Goal: Information Seeking & Learning: Understand process/instructions

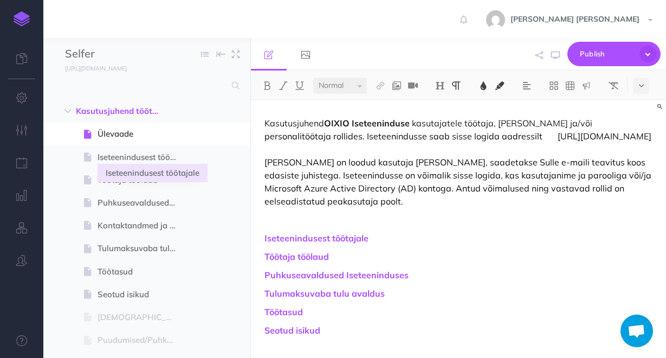
select select "null"
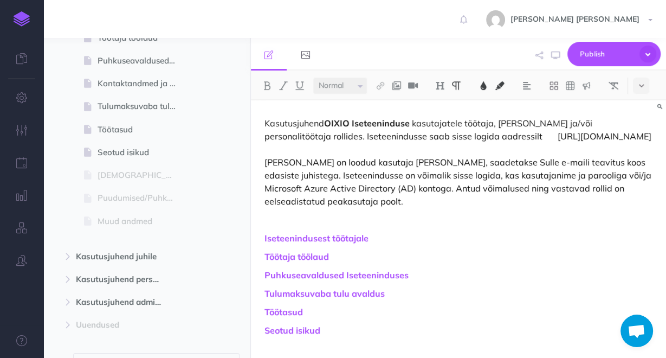
scroll to position [202, 0]
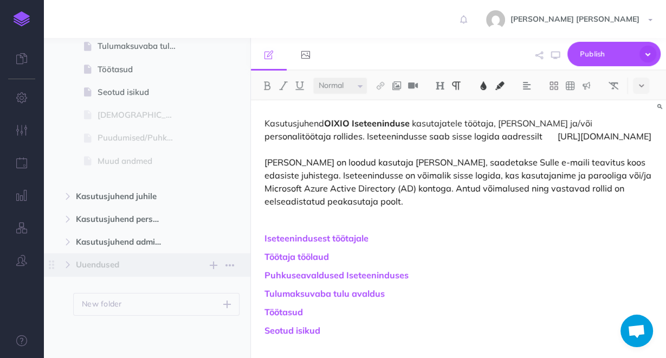
click at [103, 264] on span "Uuendused" at bounding box center [124, 264] width 96 height 13
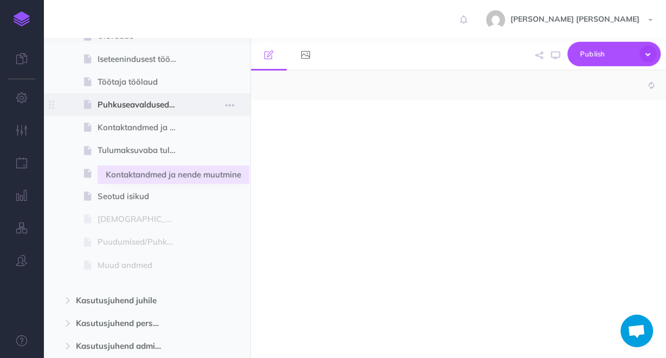
scroll to position [29, 0]
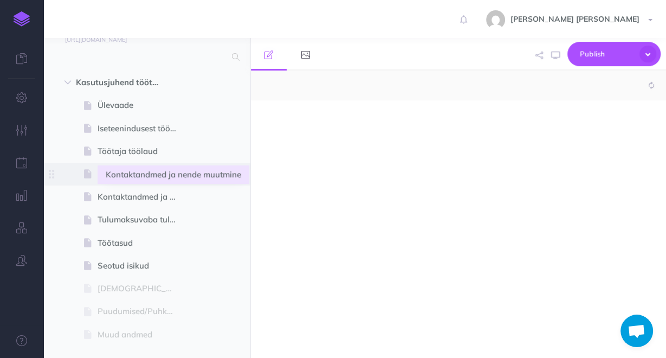
select select "null"
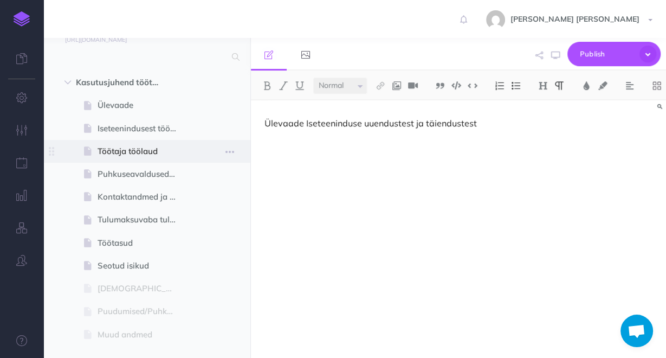
click at [141, 155] on span "Töötaja töölaud" at bounding box center [142, 151] width 88 height 13
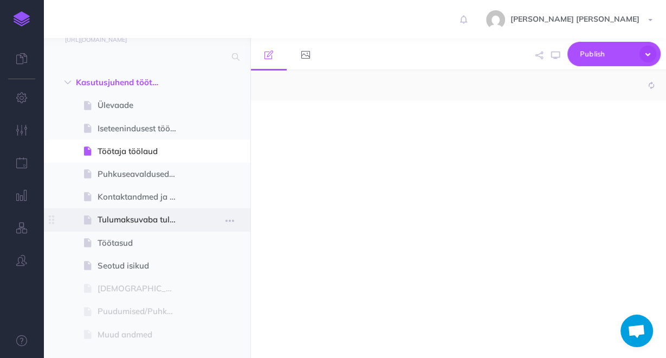
scroll to position [14, 0]
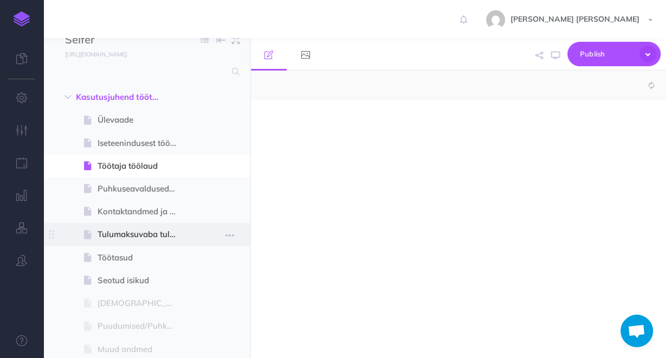
select select "null"
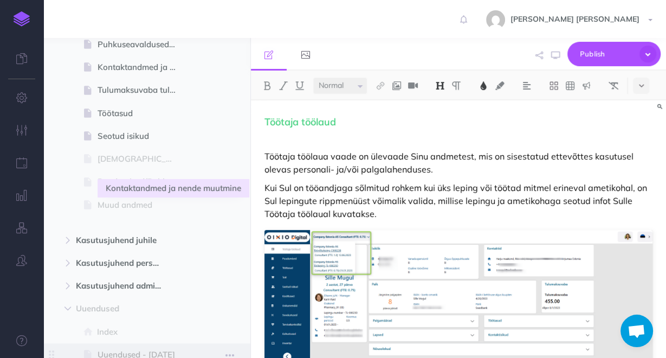
scroll to position [303, 0]
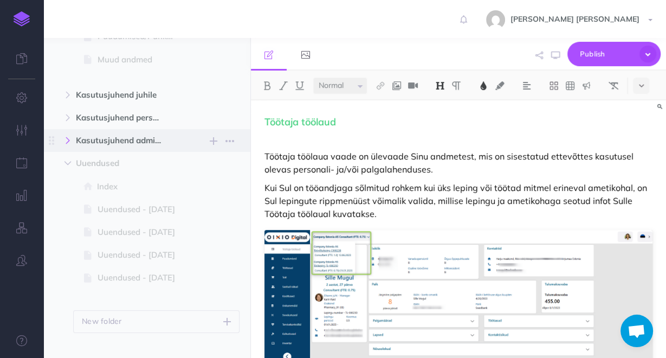
click at [74, 142] on button "button" at bounding box center [68, 140] width 20 height 13
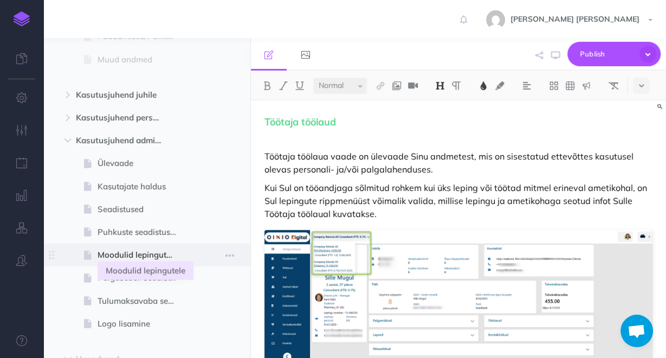
click at [149, 261] on span "Moodulid lepingutele" at bounding box center [142, 254] width 88 height 13
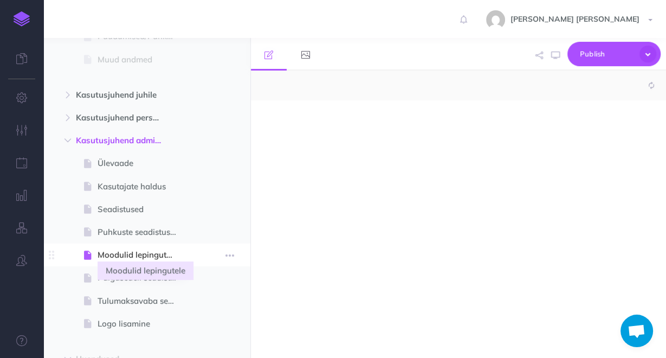
select select "null"
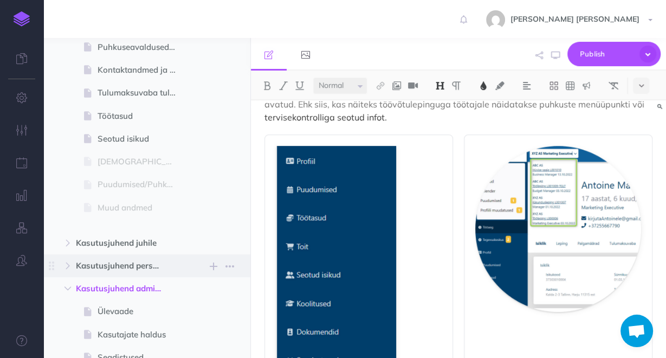
scroll to position [173, 0]
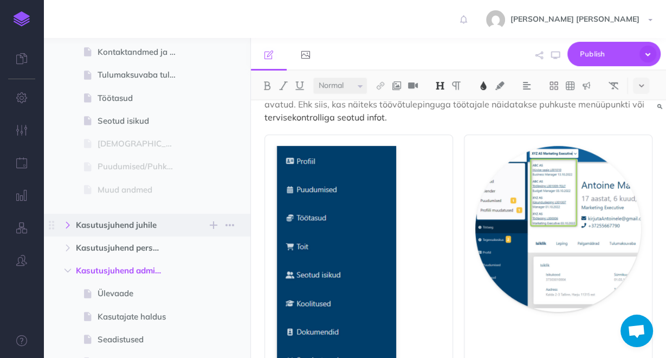
click at [67, 224] on icon "button" at bounding box center [67, 225] width 7 height 7
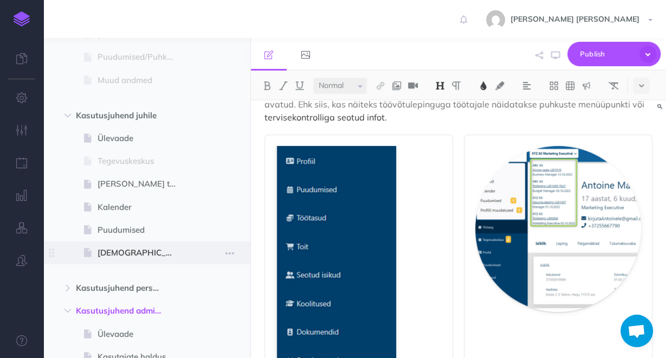
scroll to position [347, 0]
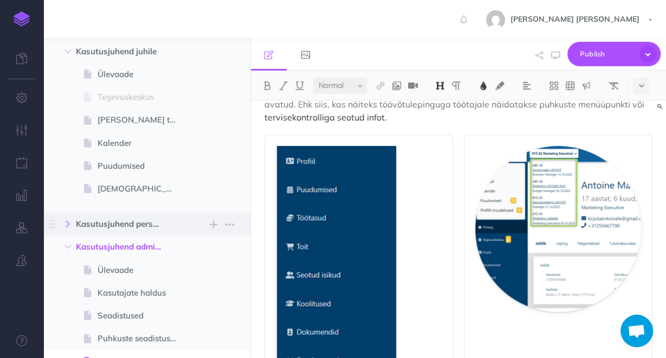
click at [71, 225] on icon "button" at bounding box center [67, 224] width 7 height 7
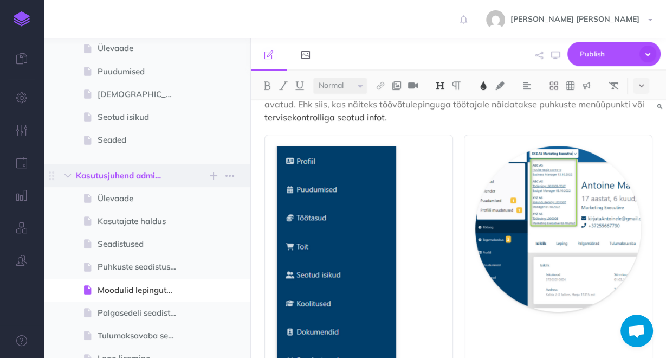
scroll to position [607, 0]
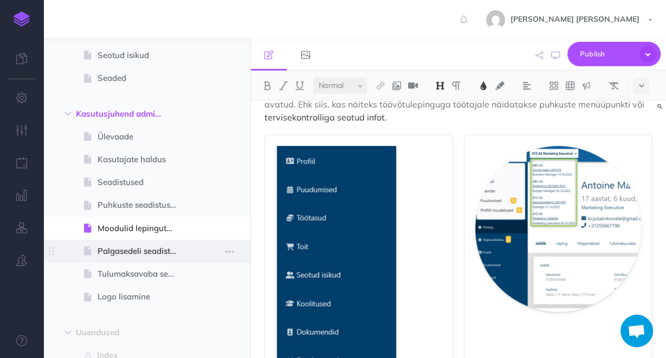
click at [158, 259] on span at bounding box center [146, 251] width 207 height 23
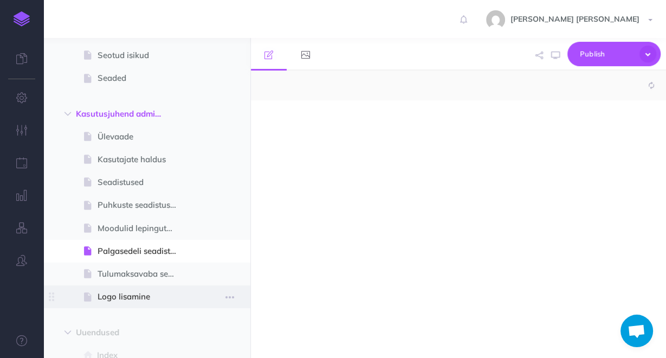
click at [142, 297] on span "Logo lisamine" at bounding box center [142, 296] width 88 height 13
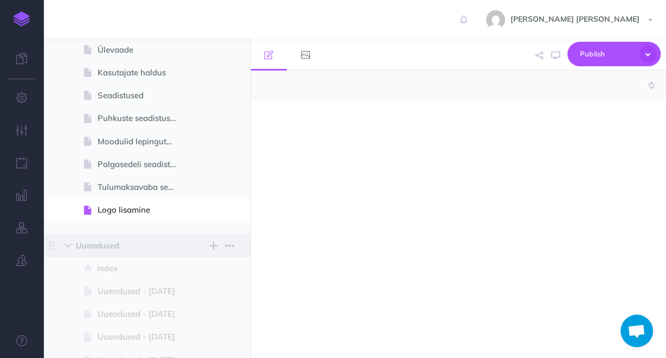
select select "null"
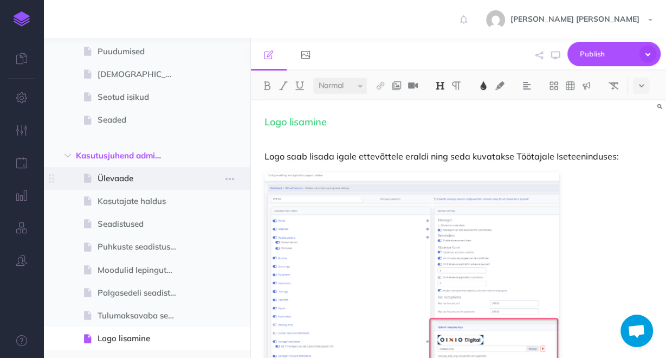
scroll to position [564, 0]
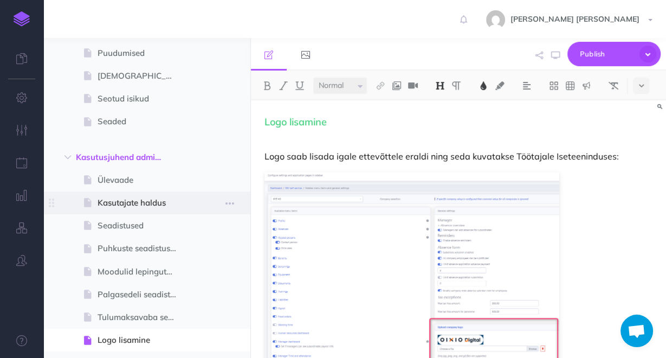
click at [106, 193] on span at bounding box center [146, 202] width 207 height 23
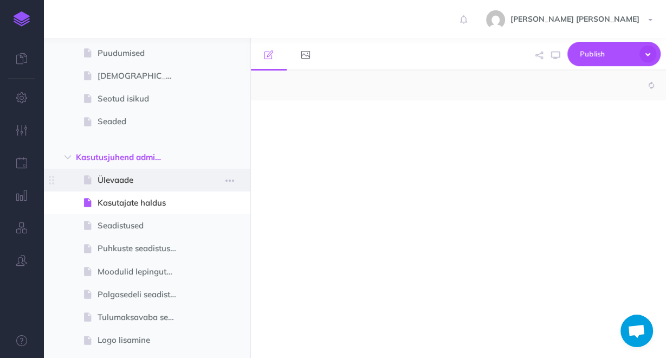
click at [111, 182] on span "Ülevaade" at bounding box center [142, 179] width 88 height 13
select select "null"
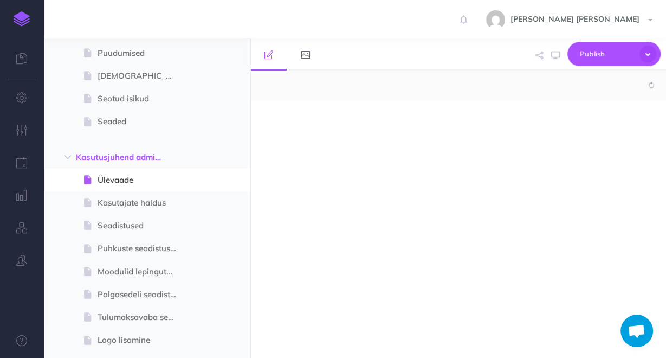
select select "null"
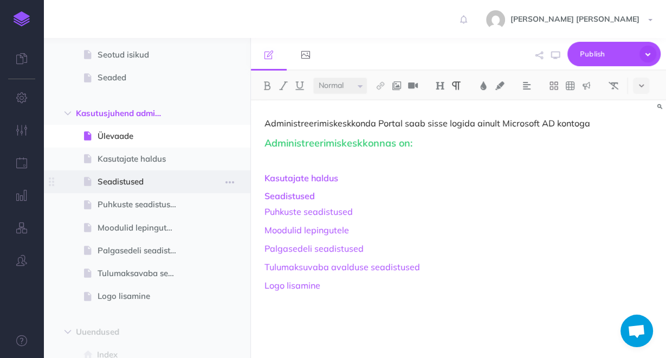
scroll to position [607, 0]
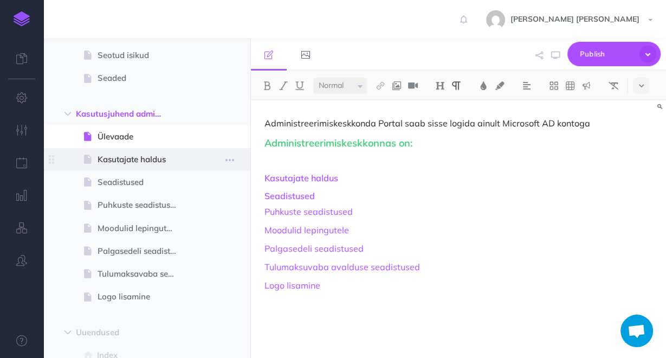
click at [143, 155] on span "Kasutajate haldus" at bounding box center [142, 159] width 88 height 13
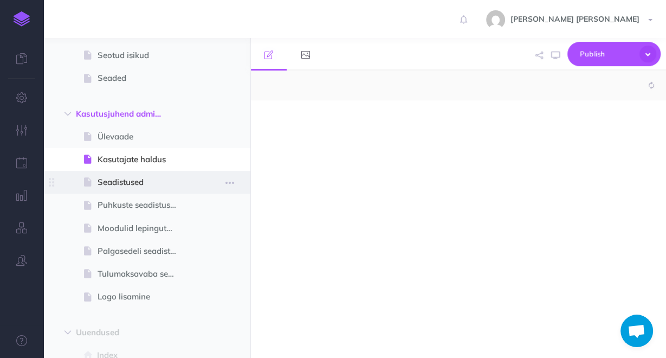
select select "null"
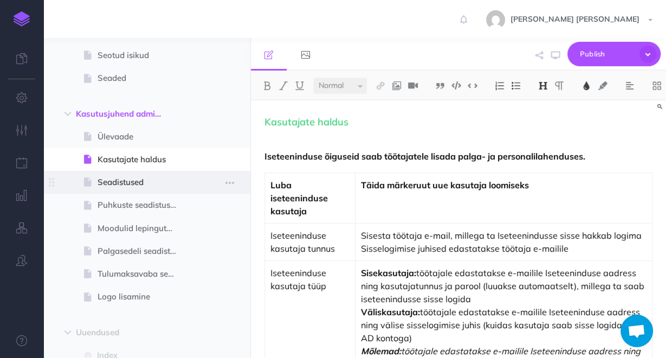
click at [143, 178] on span "Seadistused" at bounding box center [142, 182] width 88 height 13
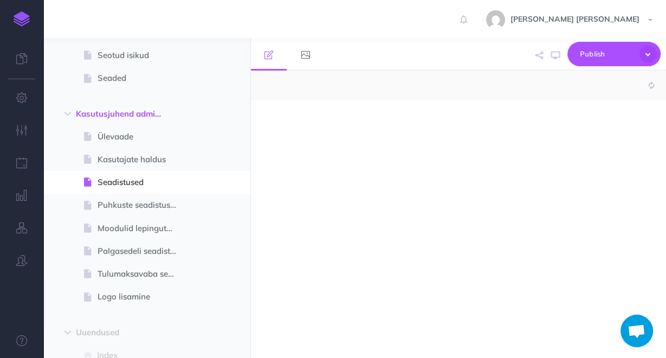
select select "null"
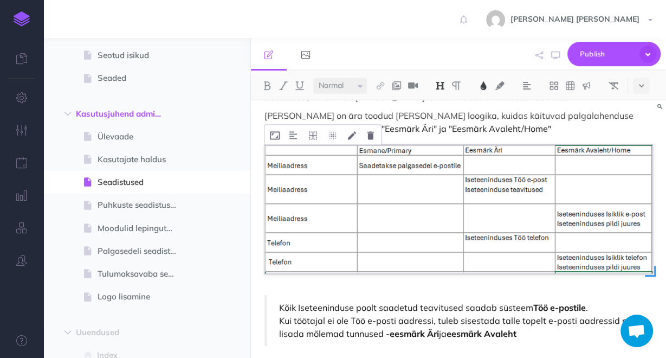
scroll to position [1328, 0]
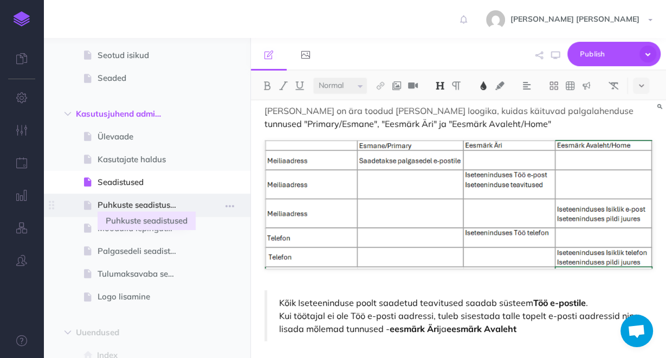
click at [102, 205] on span "Puhkuste seadistused" at bounding box center [142, 204] width 88 height 13
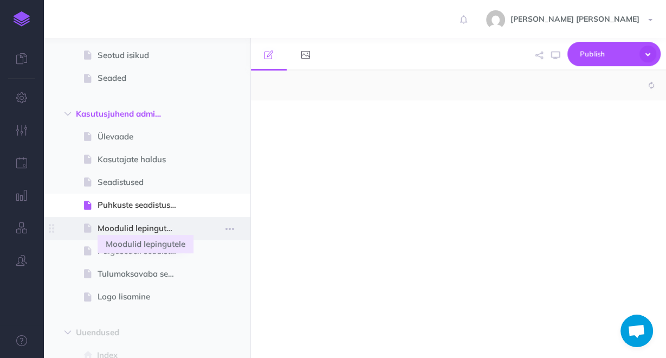
click at [134, 234] on span "Moodulid lepingutele" at bounding box center [142, 228] width 88 height 13
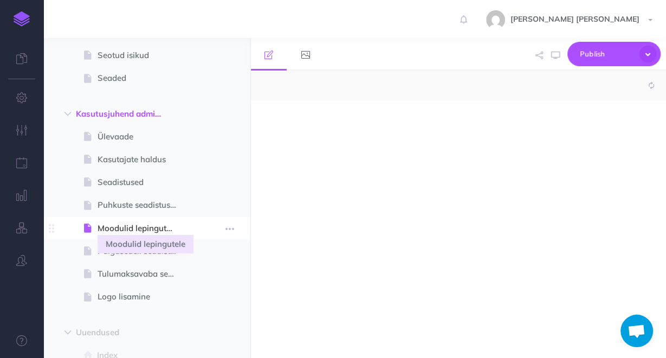
select select "null"
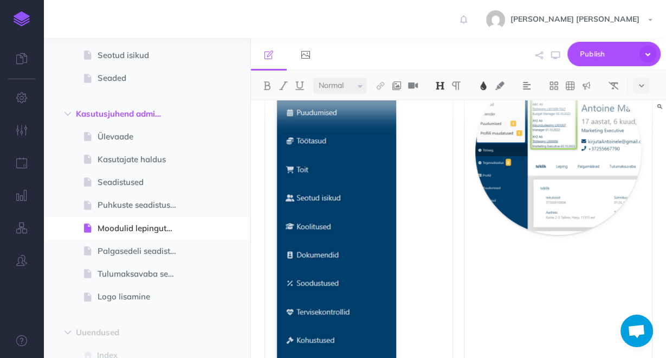
scroll to position [260, 0]
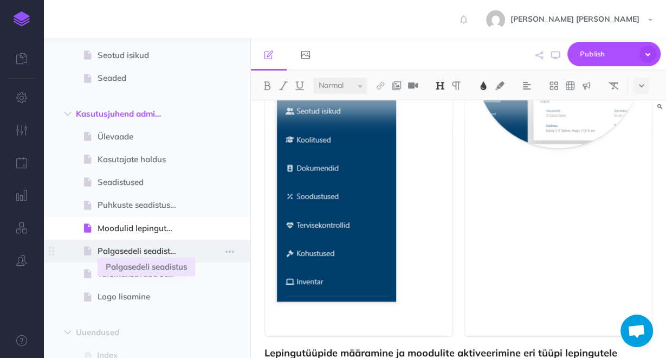
click at [100, 250] on span "Palgasedeli seadistus" at bounding box center [142, 250] width 88 height 13
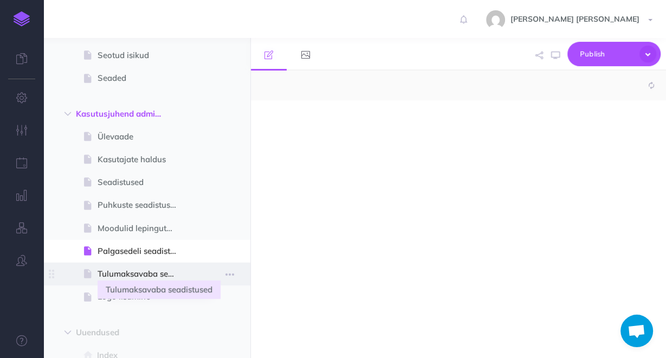
select select "null"
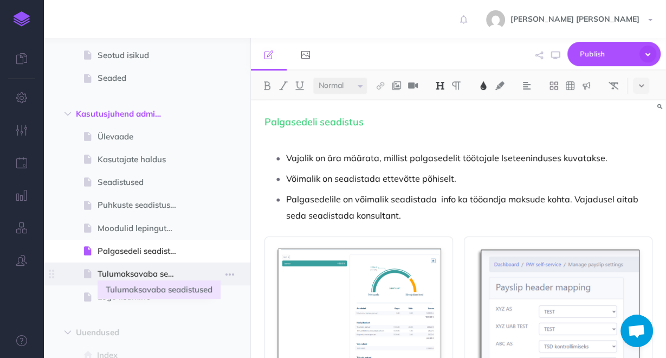
click at [133, 276] on span "Tulumaksavaba seadistused" at bounding box center [142, 273] width 88 height 13
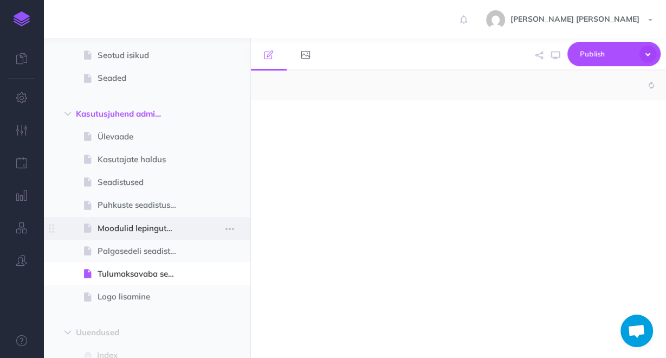
select select "null"
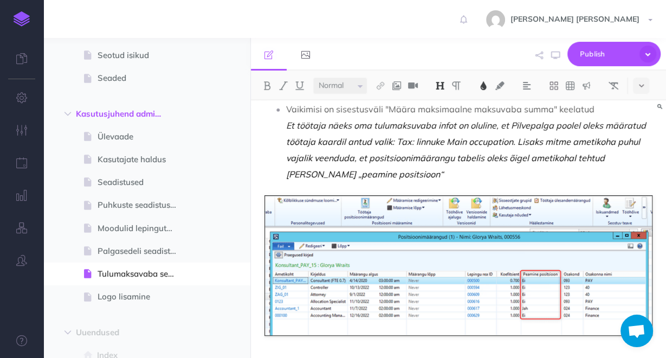
scroll to position [440, 0]
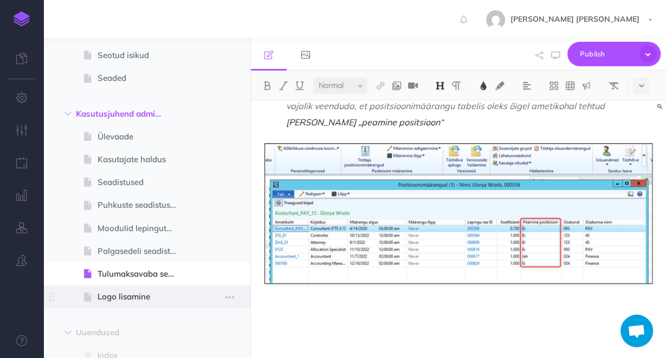
click at [133, 296] on span "Logo lisamine" at bounding box center [142, 296] width 88 height 13
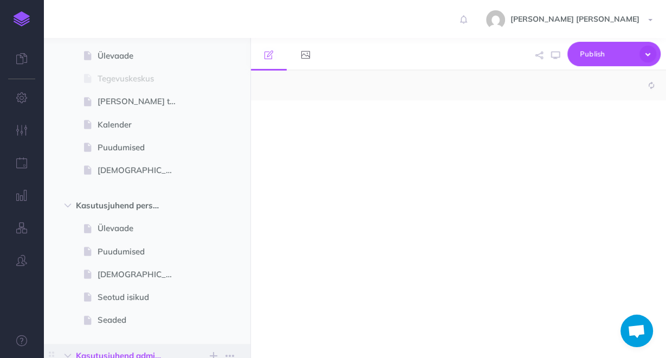
select select "null"
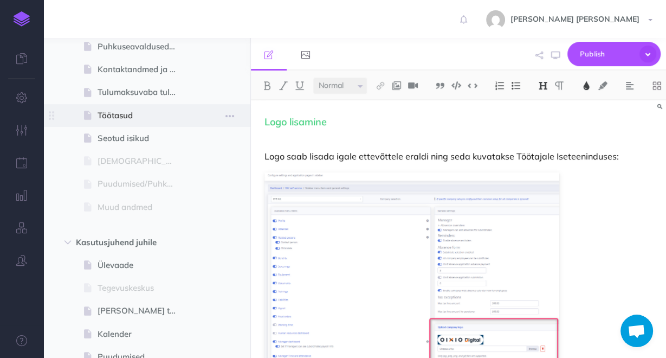
scroll to position [87, 0]
